Goal: Information Seeking & Learning: Learn about a topic

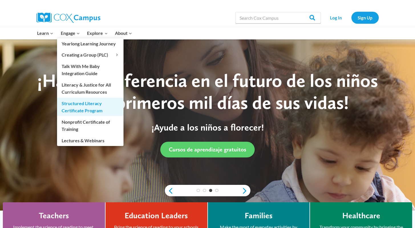
click at [81, 105] on link "Structured Literacy Certificate Program" at bounding box center [90, 107] width 66 height 18
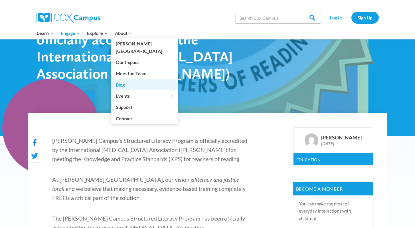
scroll to position [84, 0]
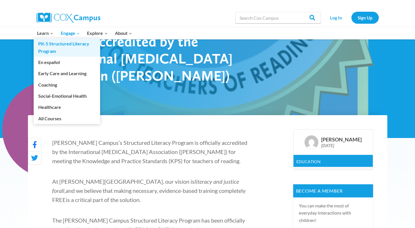
click at [51, 50] on link "PK-5 Structured Literacy Program" at bounding box center [67, 47] width 66 height 18
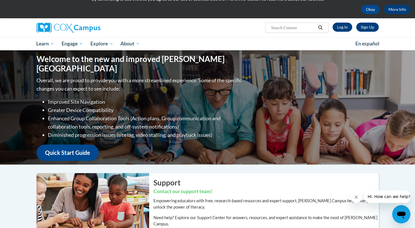
scroll to position [26, 0]
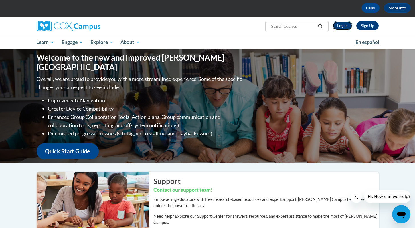
click at [340, 24] on link "Log In" at bounding box center [343, 25] width 20 height 9
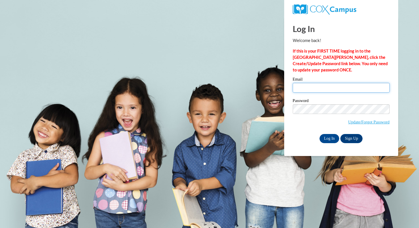
click at [304, 88] on input "Email" at bounding box center [341, 88] width 97 height 10
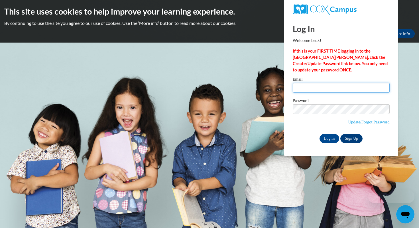
type input "10083372@k12.hi.us"
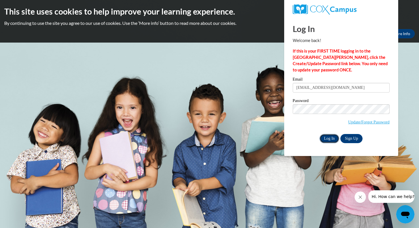
click at [333, 138] on input "Log In" at bounding box center [330, 138] width 20 height 9
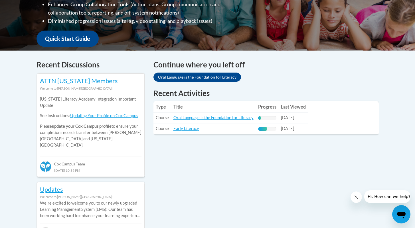
scroll to position [194, 0]
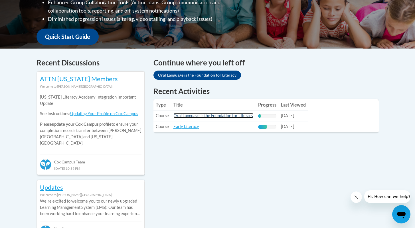
click at [201, 116] on link "Oral Language is the Foundation for Literacy" at bounding box center [213, 115] width 80 height 5
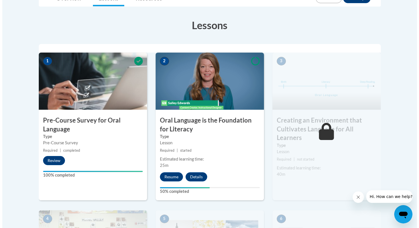
scroll to position [150, 0]
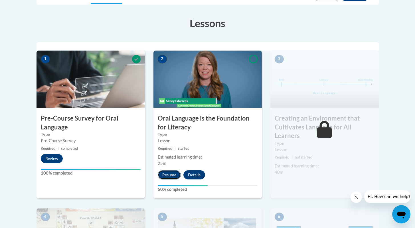
click at [174, 175] on button "Resume" at bounding box center [169, 174] width 23 height 9
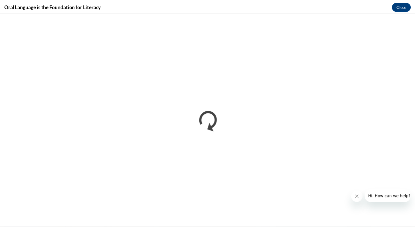
scroll to position [0, 0]
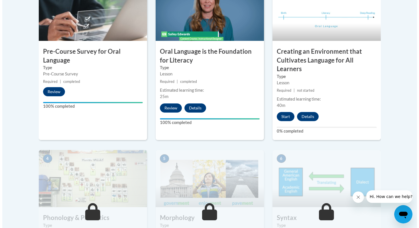
scroll to position [221, 0]
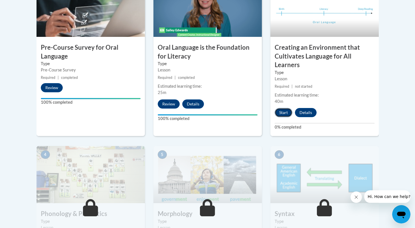
click at [282, 110] on button "Start" at bounding box center [284, 112] width 18 height 9
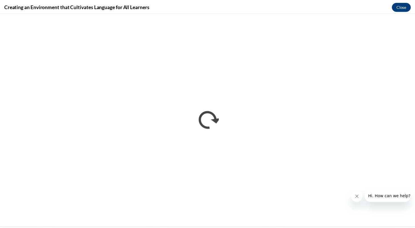
scroll to position [0, 0]
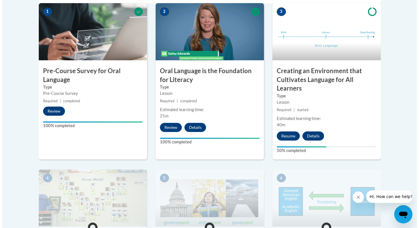
scroll to position [198, 0]
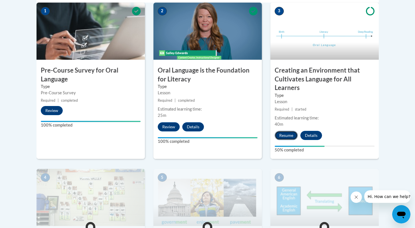
click at [291, 133] on button "Resume" at bounding box center [286, 135] width 23 height 9
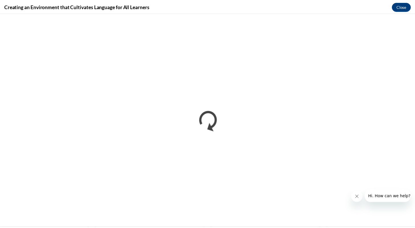
scroll to position [0, 0]
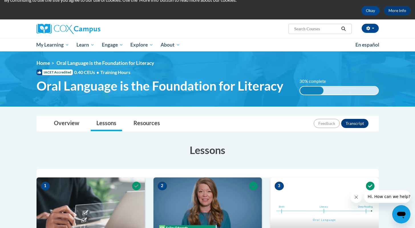
scroll to position [22, 0]
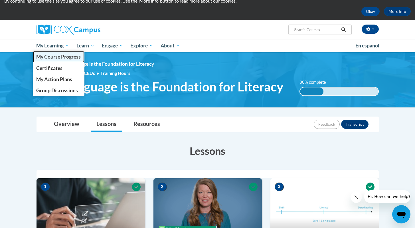
click at [58, 56] on span "My Course Progress" at bounding box center [58, 57] width 45 height 6
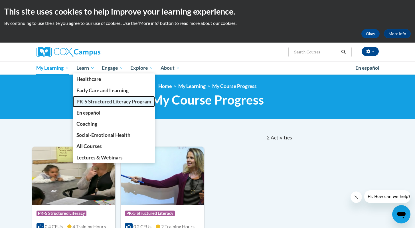
click at [98, 103] on span "PK-5 Structured Literacy Program" at bounding box center [113, 101] width 75 height 6
